Goal: Transaction & Acquisition: Purchase product/service

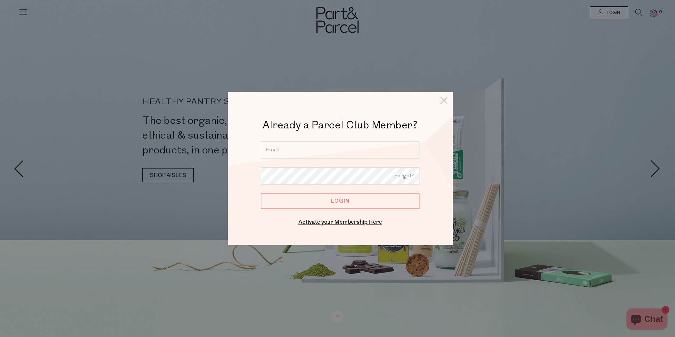
click at [311, 145] on input "email" at bounding box center [340, 149] width 159 height 17
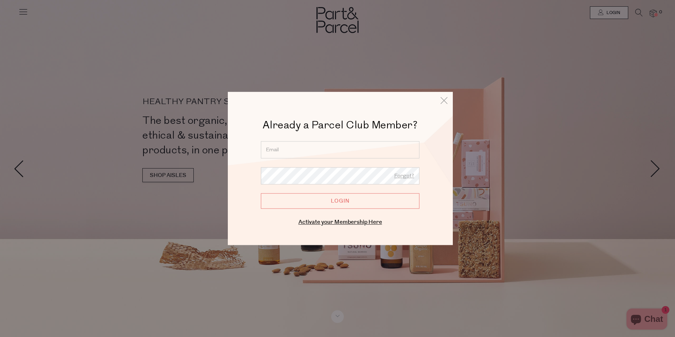
type input "selb79@hotmail.com"
click at [334, 197] on input "Login" at bounding box center [340, 200] width 159 height 15
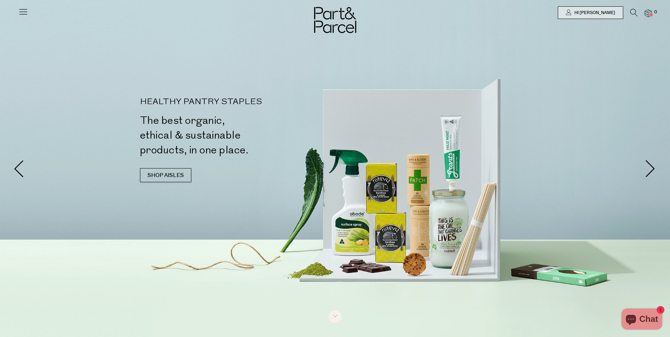
click at [634, 13] on icon at bounding box center [633, 13] width 7 height 8
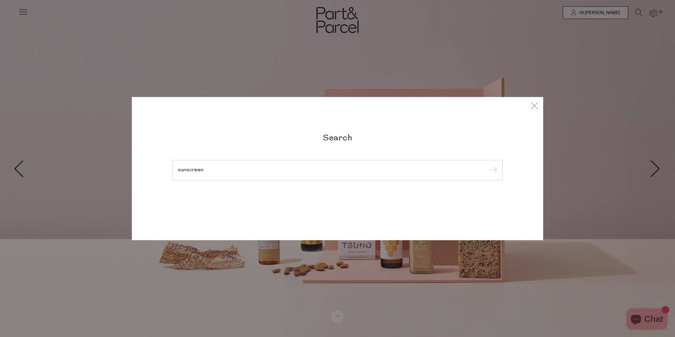
type input "sunscreen"
click at [486, 165] on input "submit" at bounding box center [491, 170] width 11 height 11
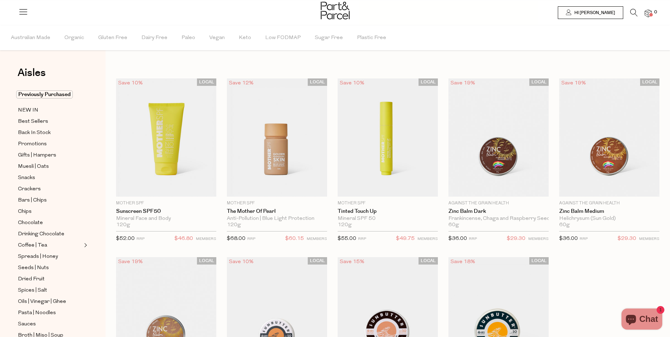
click at [632, 12] on icon at bounding box center [633, 13] width 7 height 8
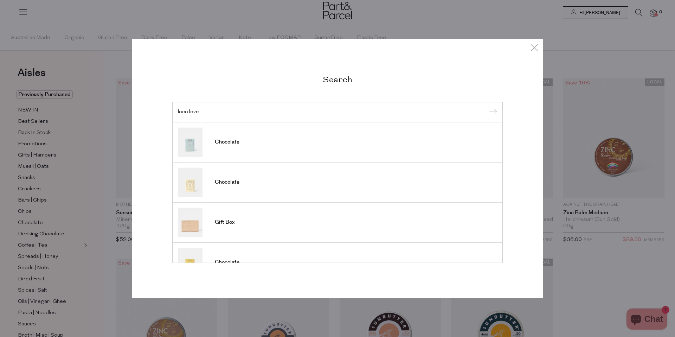
type input "loco love"
click at [486, 107] on input "submit" at bounding box center [491, 112] width 11 height 11
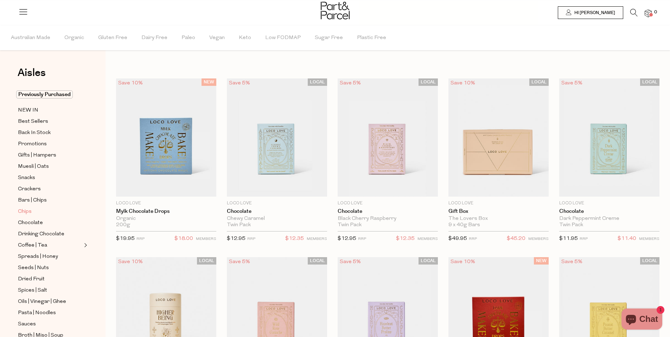
click at [29, 211] on span "Chips" at bounding box center [25, 211] width 14 height 8
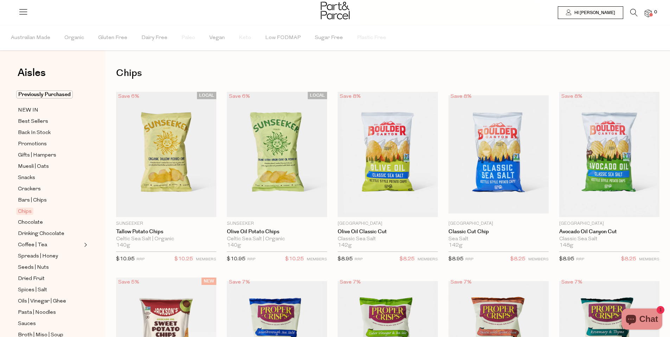
click at [632, 12] on icon at bounding box center [633, 13] width 7 height 8
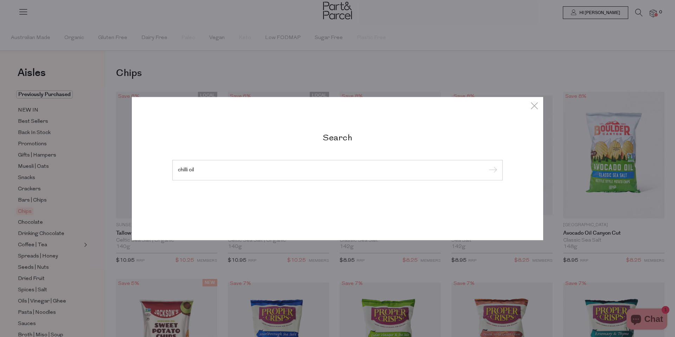
type input "chilli oil"
click at [486, 165] on input "submit" at bounding box center [491, 170] width 11 height 11
